Goal: Transaction & Acquisition: Purchase product/service

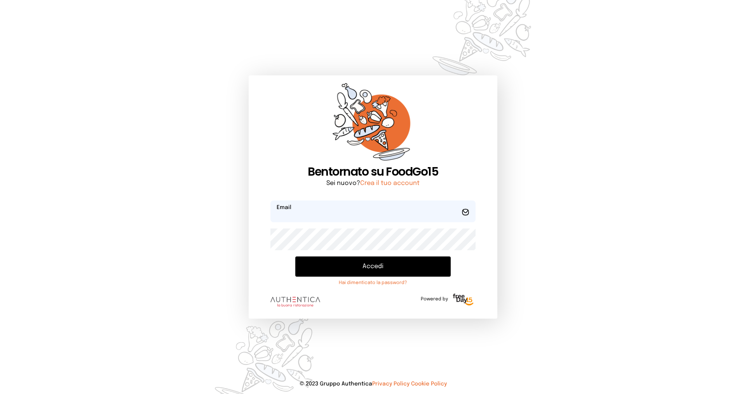
type input "**********"
click at [350, 270] on button "Accedi" at bounding box center [372, 267] width 155 height 20
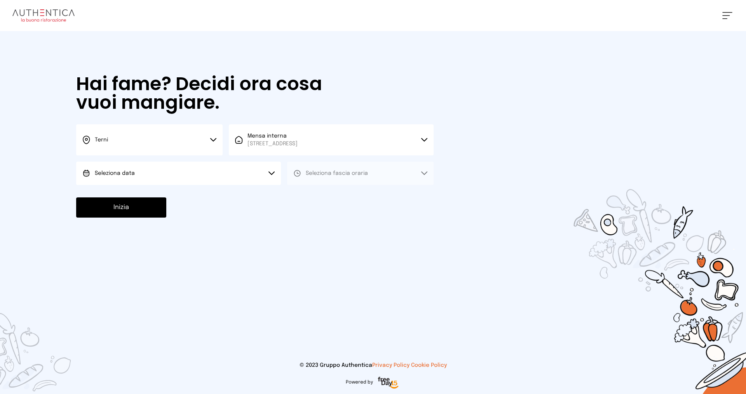
click at [232, 180] on button "Seleziona data" at bounding box center [178, 173] width 205 height 23
click at [220, 197] on li "[DATE], [DATE]" at bounding box center [178, 195] width 205 height 20
click at [319, 174] on span "Seleziona fascia oraria" at bounding box center [337, 173] width 62 height 5
click at [320, 193] on span "Pranzo" at bounding box center [315, 195] width 19 height 8
click at [131, 208] on button "Inizia" at bounding box center [121, 207] width 90 height 20
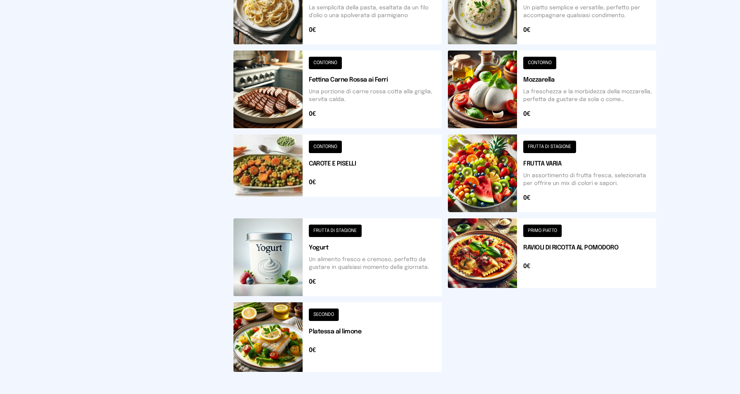
scroll to position [156, 0]
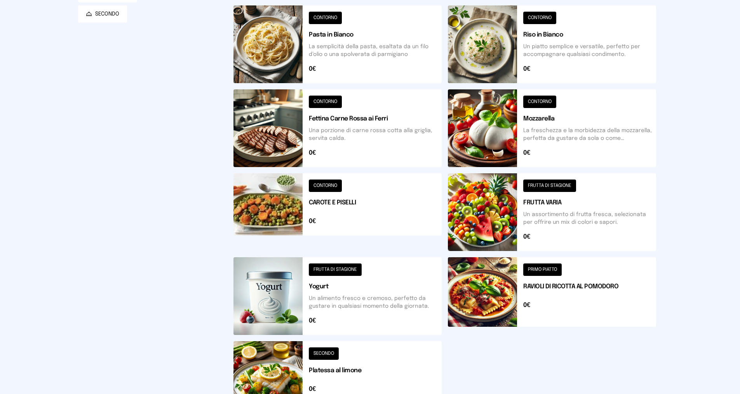
click at [556, 51] on button at bounding box center [552, 44] width 208 height 78
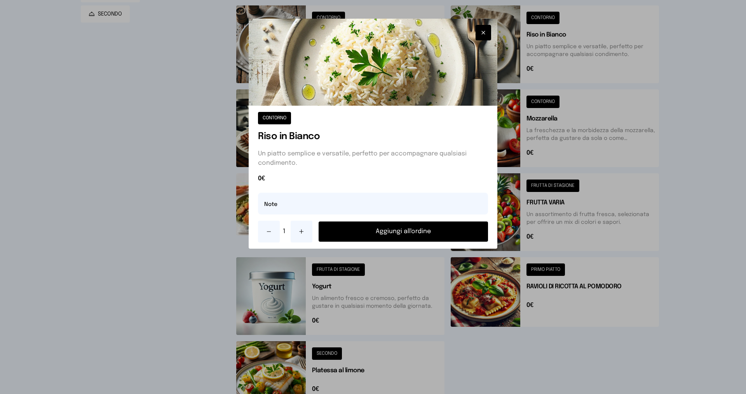
click at [373, 229] on button "Aggiungi all'ordine" at bounding box center [403, 232] width 169 height 20
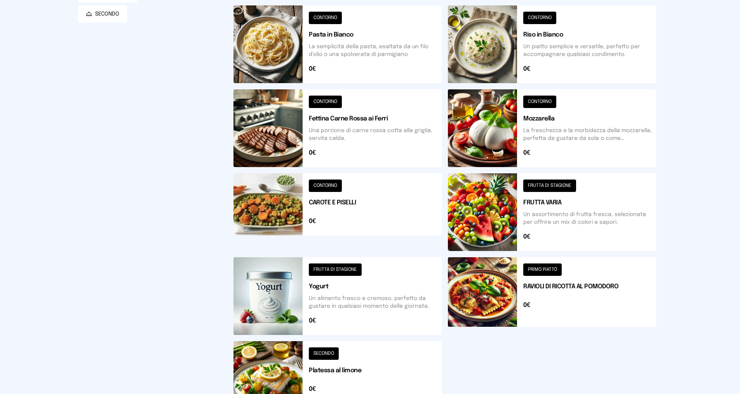
click at [362, 213] on button at bounding box center [338, 212] width 208 height 78
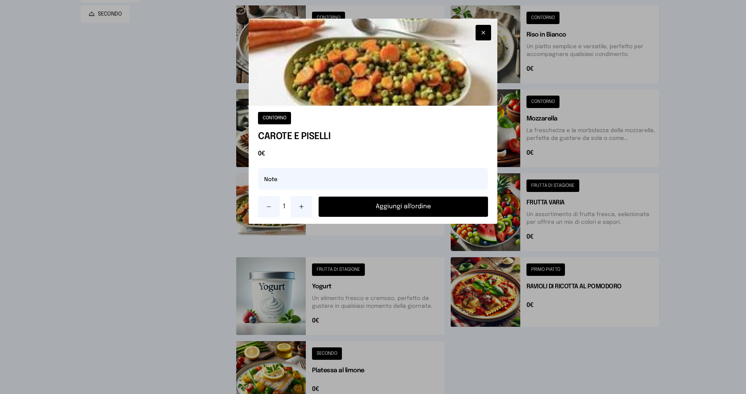
click at [353, 208] on button "Aggiungi all'ordine" at bounding box center [403, 207] width 169 height 20
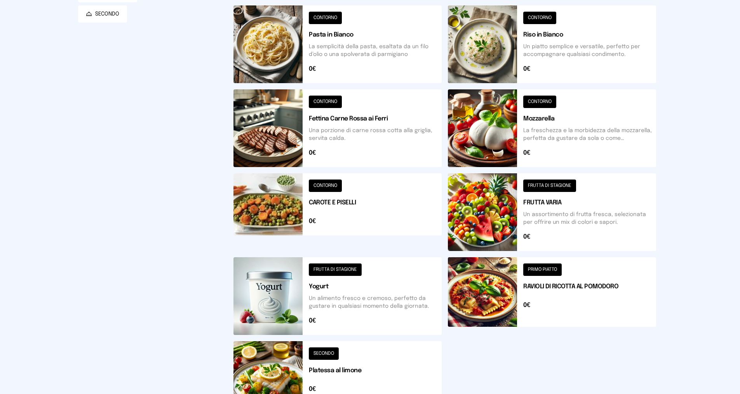
scroll to position [234, 0]
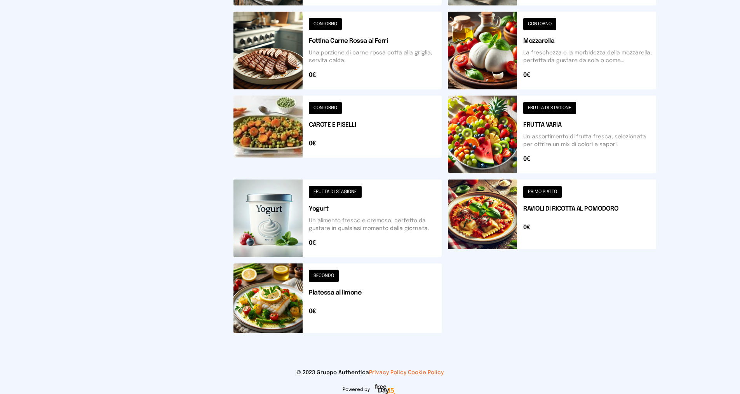
click at [358, 298] on button at bounding box center [338, 299] width 208 height 70
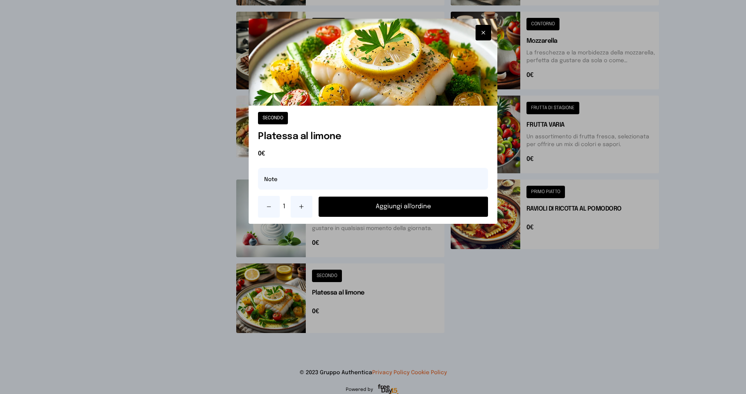
click at [366, 211] on button "Aggiungi all'ordine" at bounding box center [403, 207] width 169 height 20
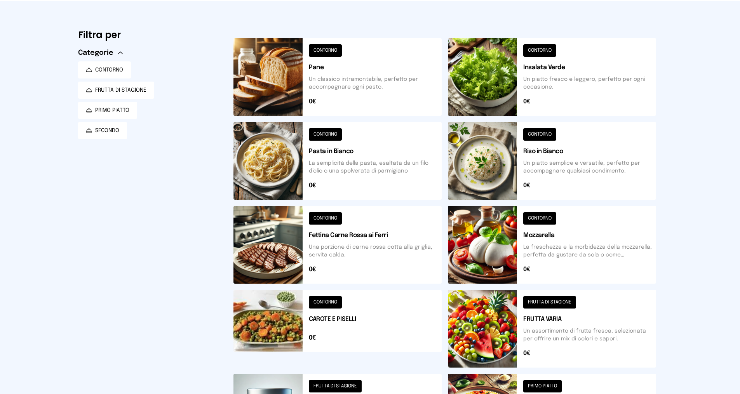
scroll to position [0, 0]
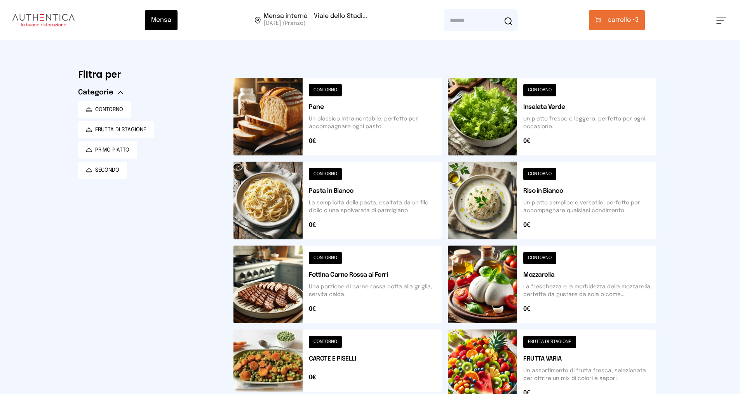
click at [628, 25] on button "carrello • 3" at bounding box center [617, 20] width 56 height 20
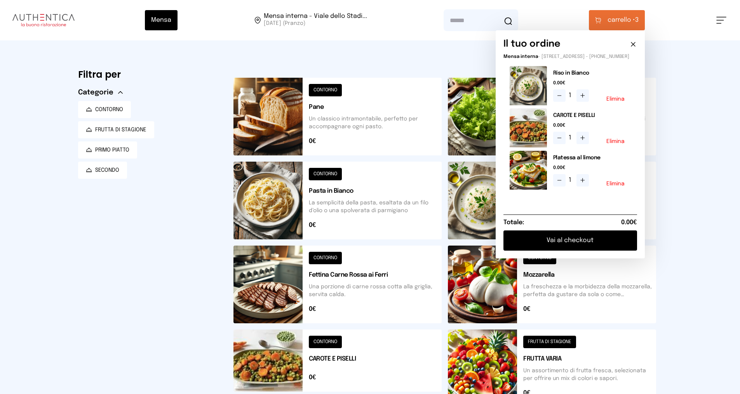
click at [592, 247] on button "Vai al checkout" at bounding box center [571, 240] width 134 height 20
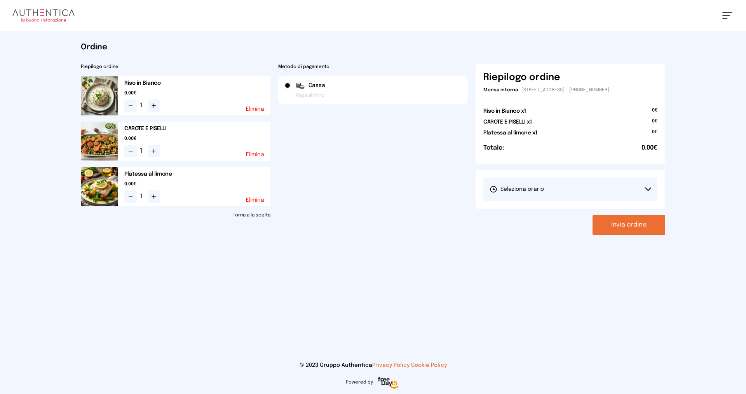
click at [574, 193] on button "Seleziona orario" at bounding box center [571, 189] width 174 height 23
click at [568, 208] on li "1° Turno (13:00 - 15:00)" at bounding box center [571, 211] width 174 height 20
click at [641, 225] on button "Invia ordine" at bounding box center [629, 225] width 73 height 20
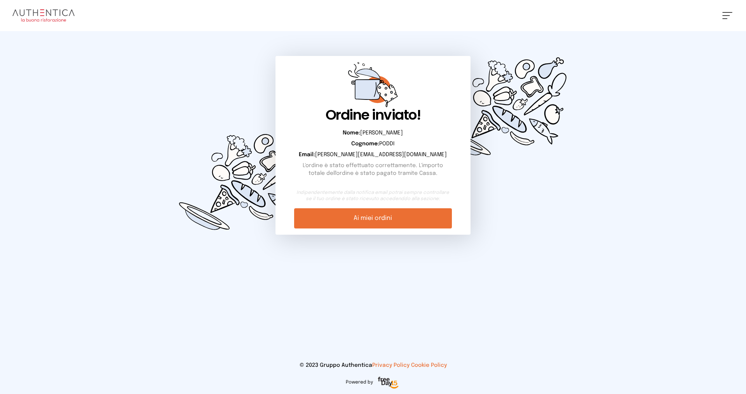
click at [403, 217] on link "Ai miei ordini" at bounding box center [372, 218] width 157 height 20
